Goal: Complete application form: Complete application form

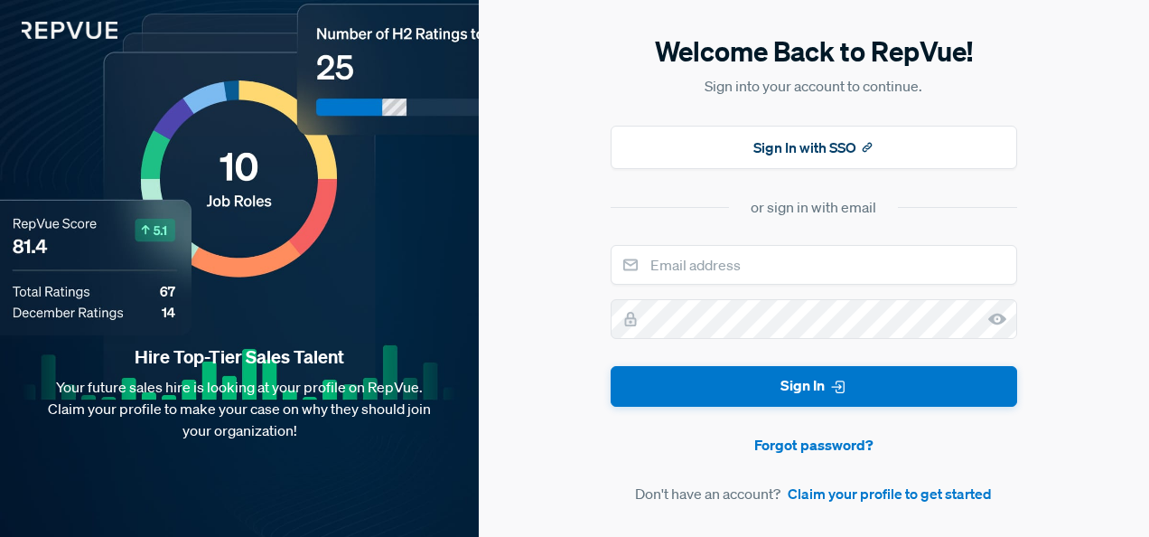
click at [572, 464] on div "Welcome Back to RepVue! Sign into your account to continue. Sign In with SSO or…" at bounding box center [814, 268] width 670 height 537
click at [853, 492] on link "Claim your profile to get started" at bounding box center [890, 493] width 204 height 22
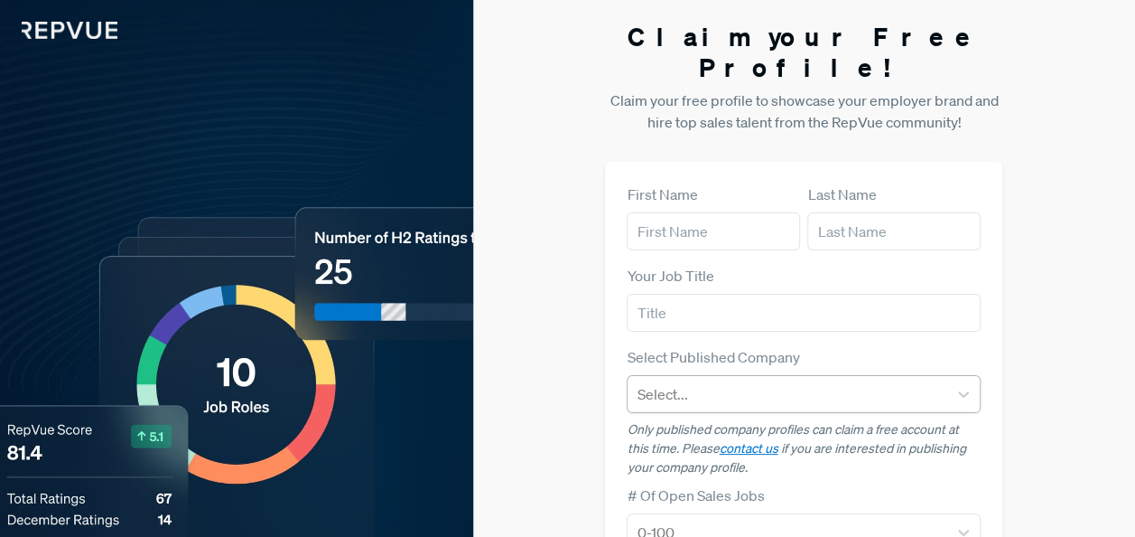
click at [771, 381] on div at bounding box center [788, 393] width 302 height 25
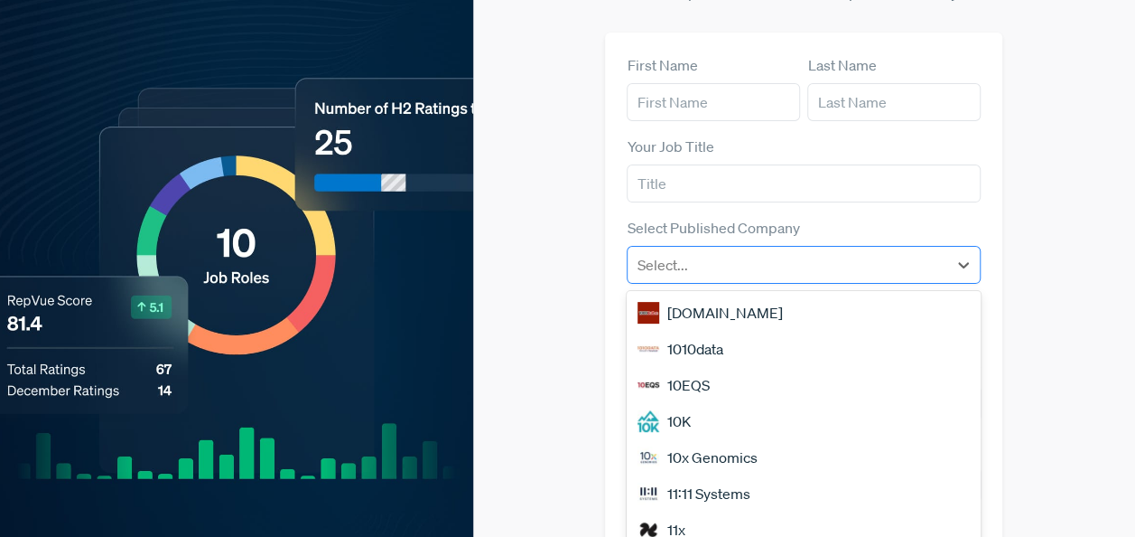
scroll to position [130, 0]
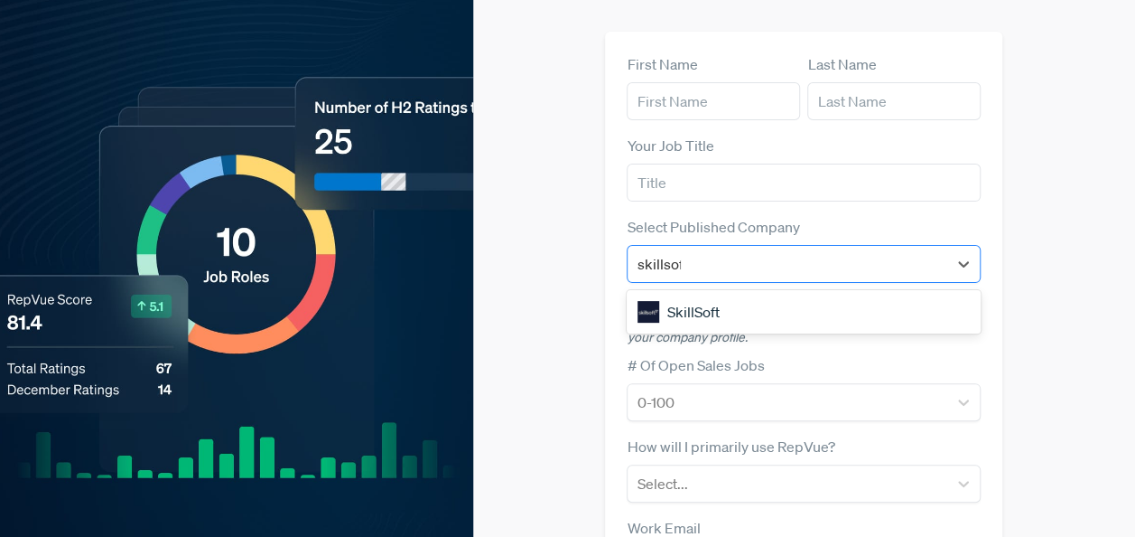
type input "skillsoft"
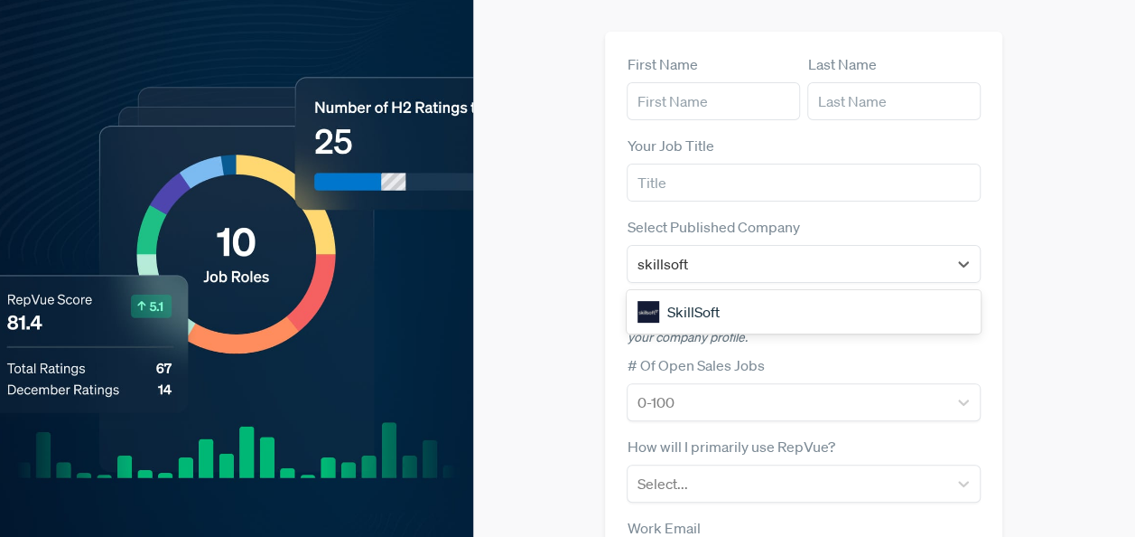
click at [725, 294] on div "SkillSoft" at bounding box center [804, 312] width 354 height 36
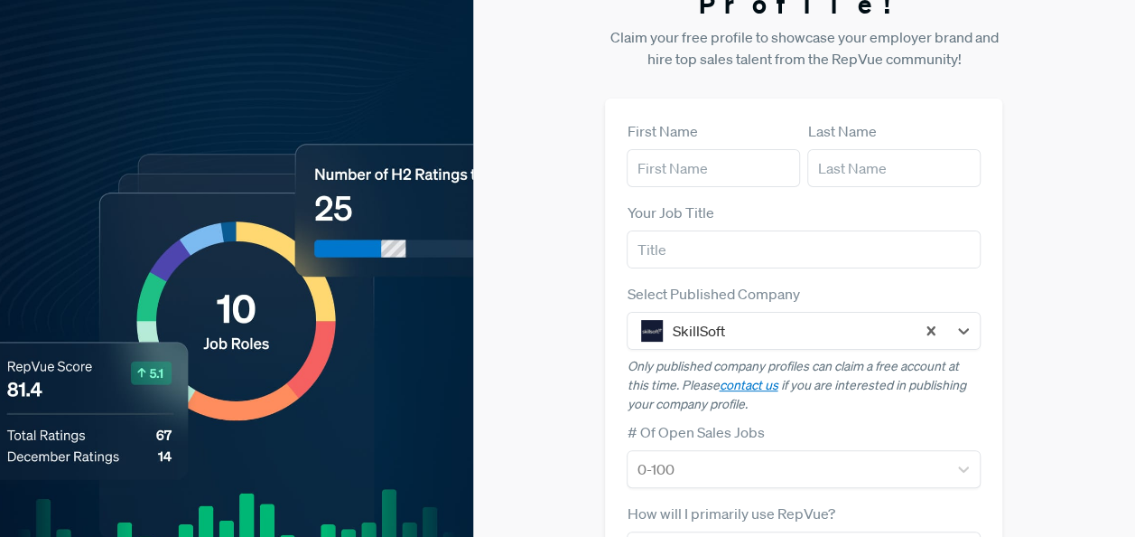
scroll to position [40, 0]
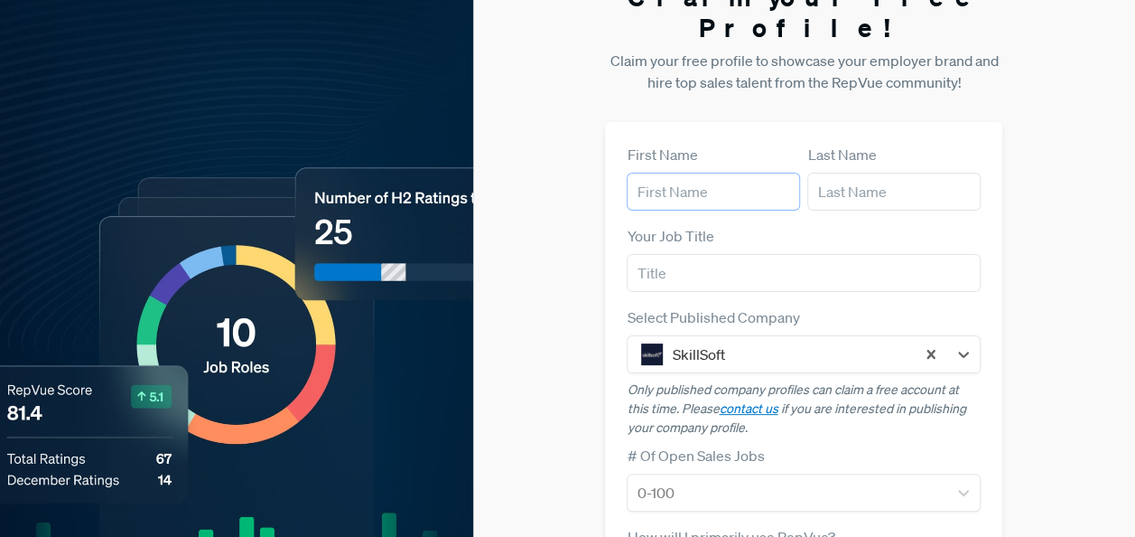
click at [675, 173] on input "text" at bounding box center [713, 192] width 173 height 38
type input "[PERSON_NAME]"
type input "[PERSON_NAME][EMAIL_ADDRESS][PERSON_NAME][DOMAIN_NAME]"
click at [719, 254] on input "text" at bounding box center [804, 273] width 354 height 38
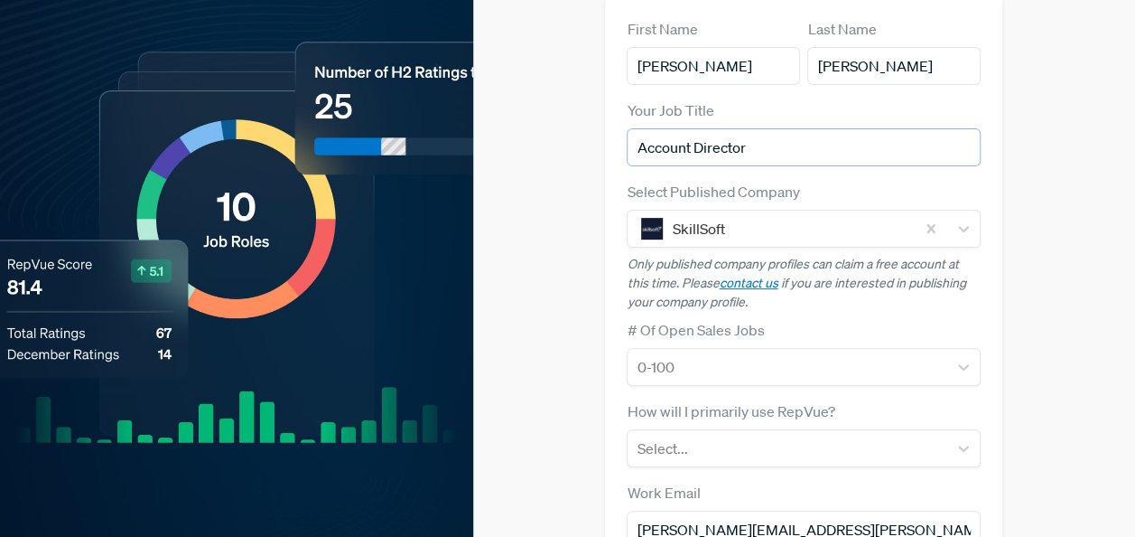
scroll to position [271, 0]
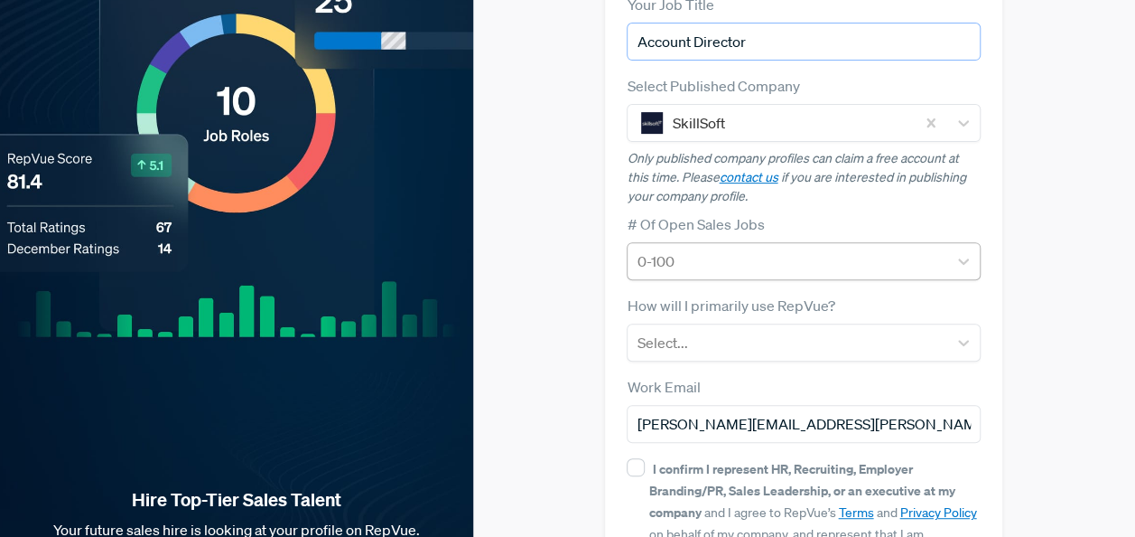
type input "Account Director"
click at [685, 248] on div at bounding box center [788, 260] width 302 height 25
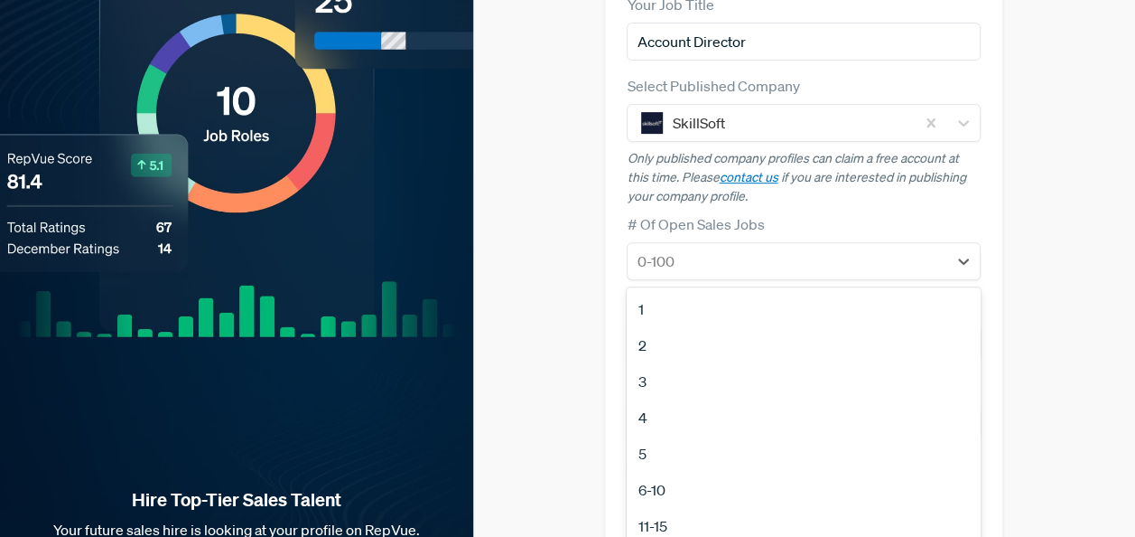
click at [598, 247] on div "Claim your Free Profile! Claim your free profile to showcase your employer bran…" at bounding box center [804, 203] width 662 height 949
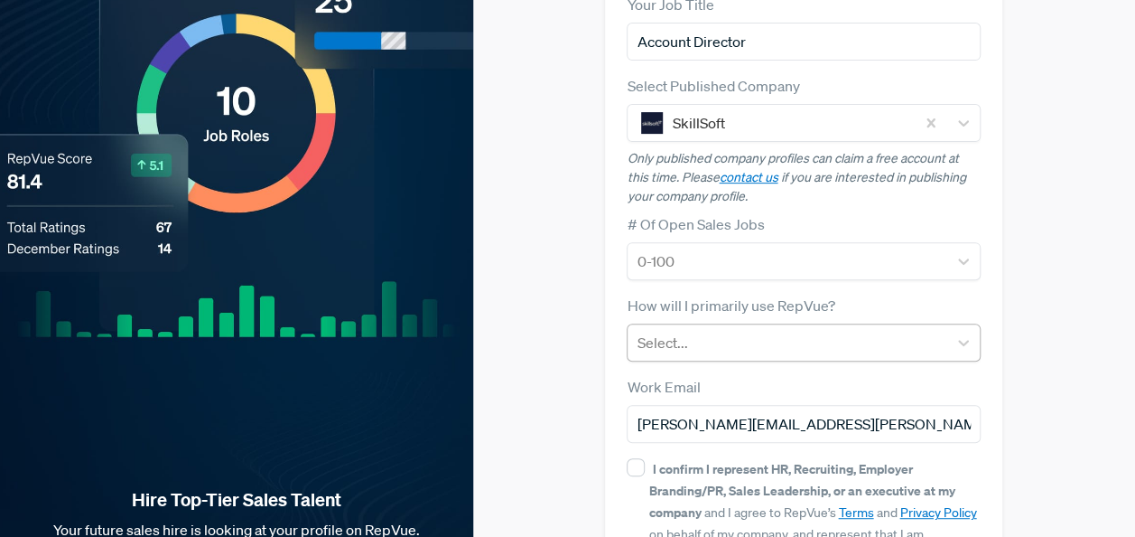
click at [773, 330] on div at bounding box center [788, 342] width 302 height 25
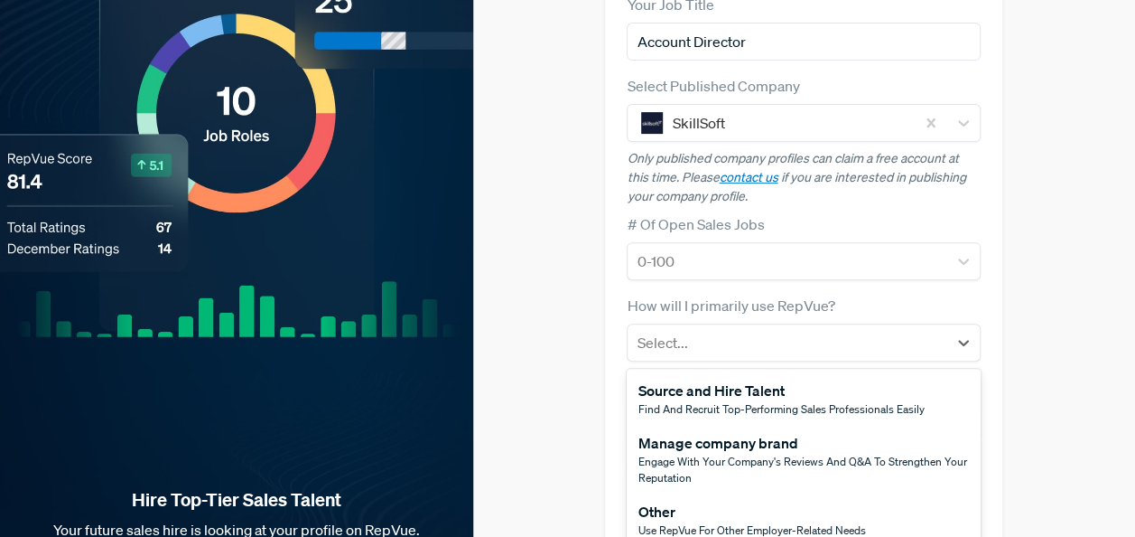
click at [795, 522] on span "Use RepVue for other employer-related needs" at bounding box center [752, 529] width 228 height 15
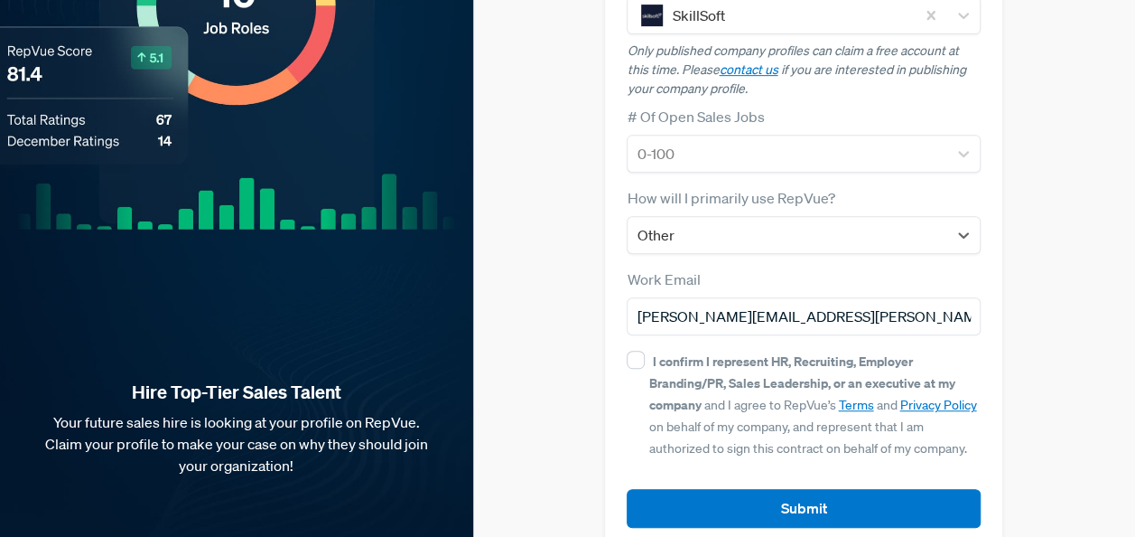
scroll to position [379, 0]
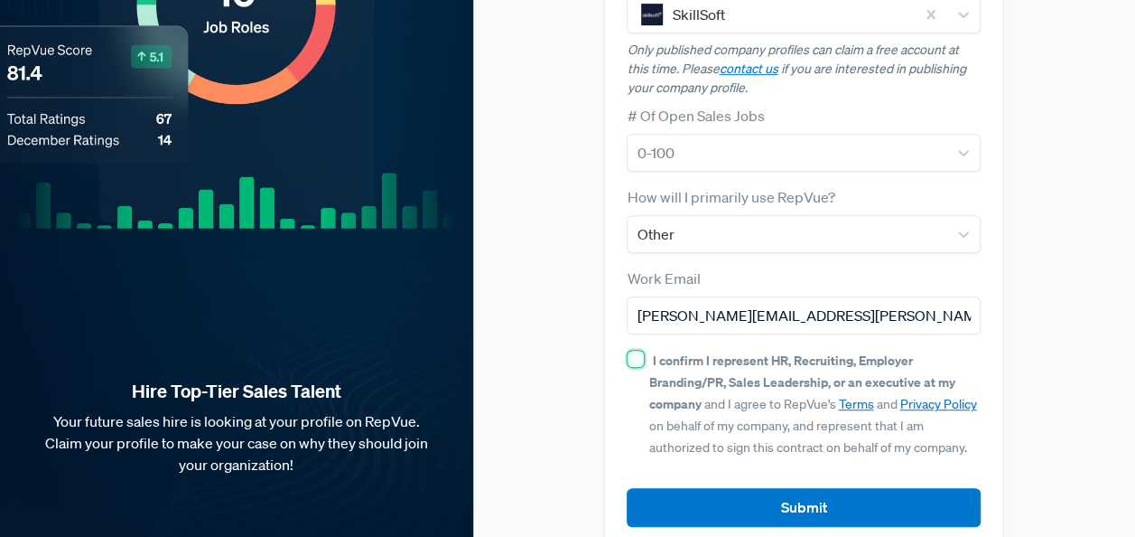
click at [635, 350] on input "I confirm I represent HR, Recruiting, Employer Branding/PR, Sales Leadership, o…" at bounding box center [636, 359] width 18 height 18
checkbox input "true"
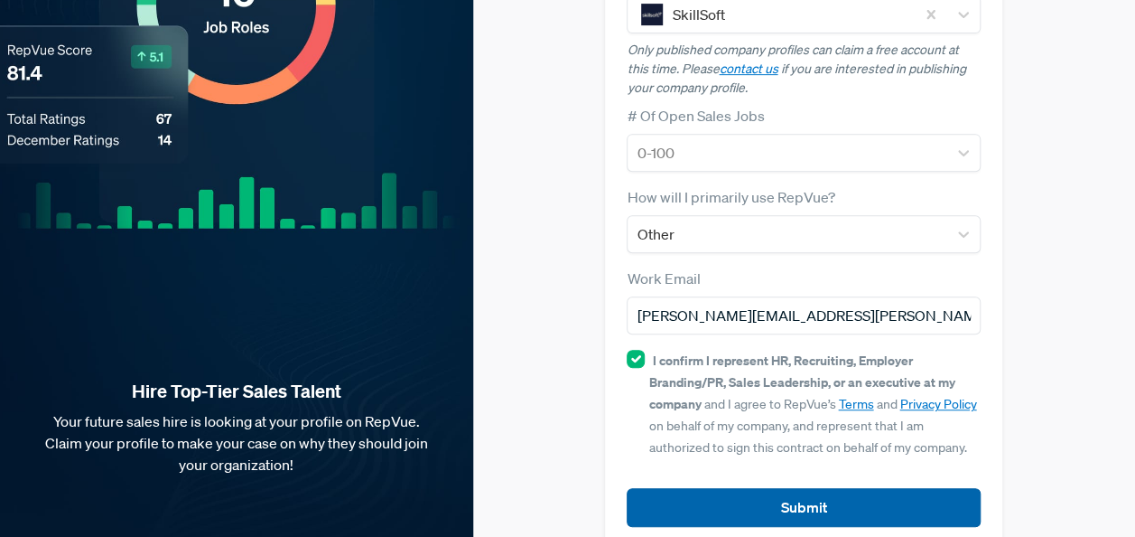
click at [793, 488] on button "Submit" at bounding box center [804, 507] width 354 height 39
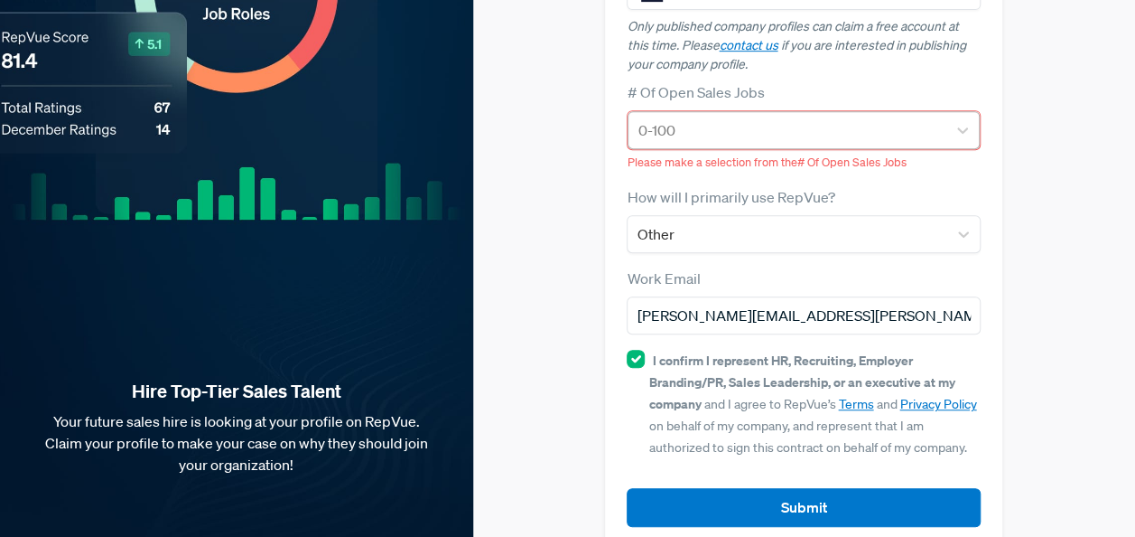
click at [695, 117] on div at bounding box center [788, 129] width 300 height 25
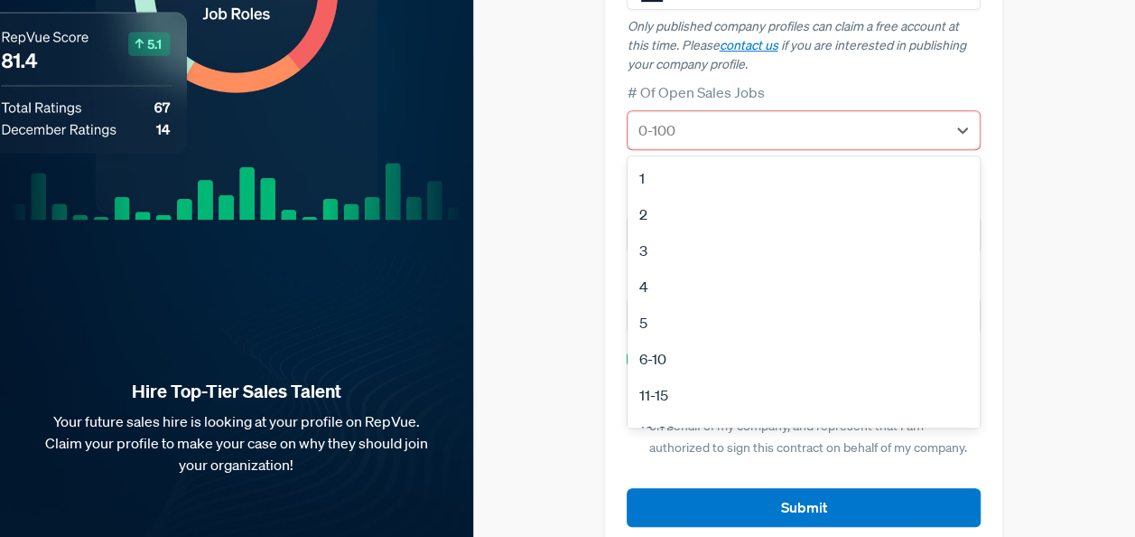
click at [660, 304] on div "5" at bounding box center [804, 322] width 352 height 36
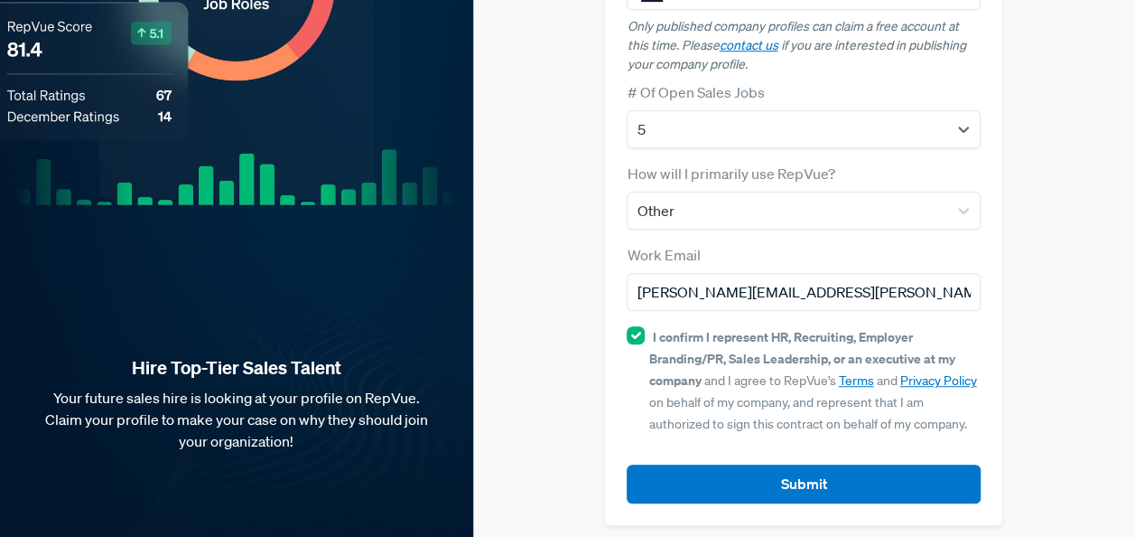
scroll to position [379, 0]
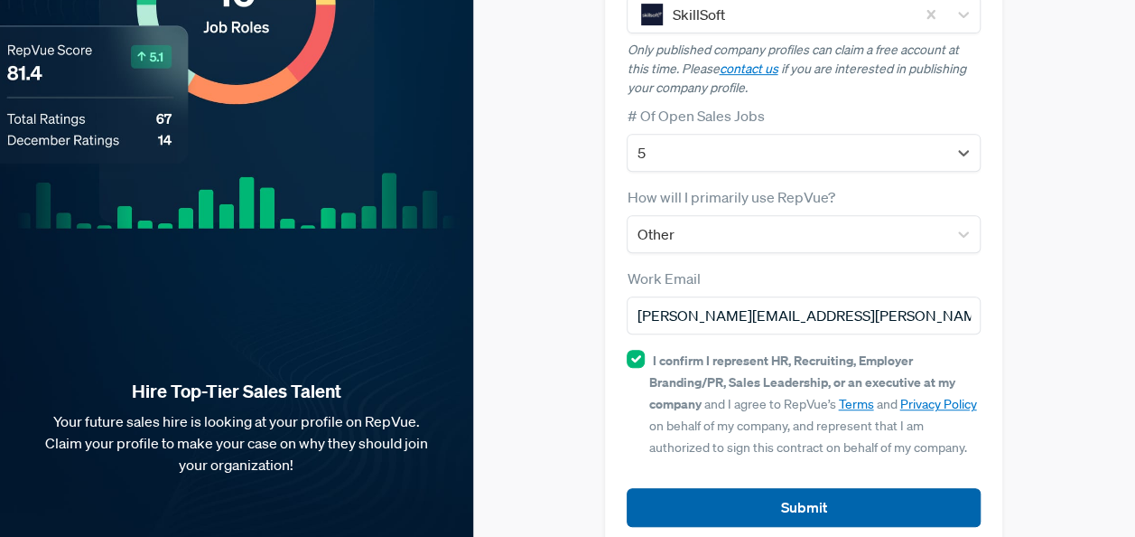
click at [770, 488] on button "Submit" at bounding box center [804, 507] width 354 height 39
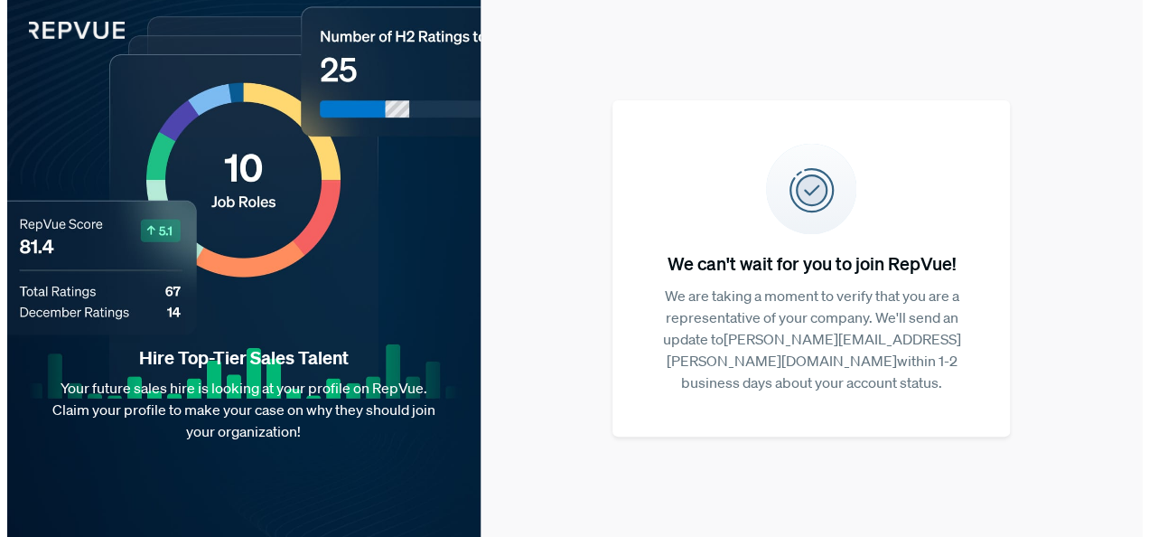
scroll to position [0, 0]
